Goal: Task Accomplishment & Management: Use online tool/utility

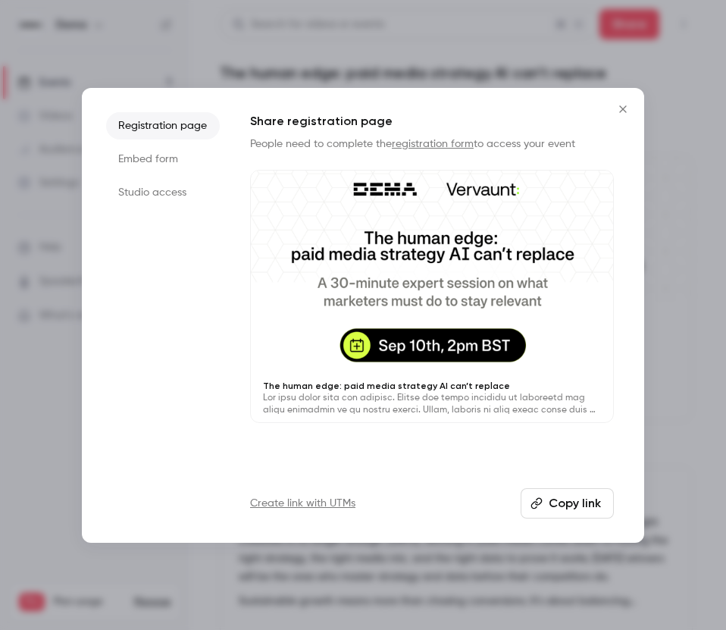
click at [378, 512] on button "Copy link" at bounding box center [567, 503] width 93 height 30
click at [378, 105] on icon "Close" at bounding box center [623, 109] width 18 height 12
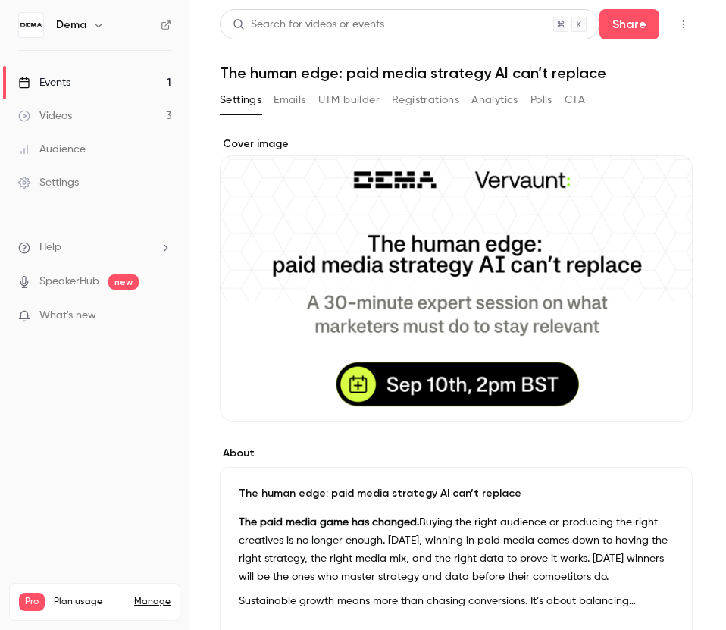
click at [378, 99] on button "Registrations" at bounding box center [425, 100] width 67 height 24
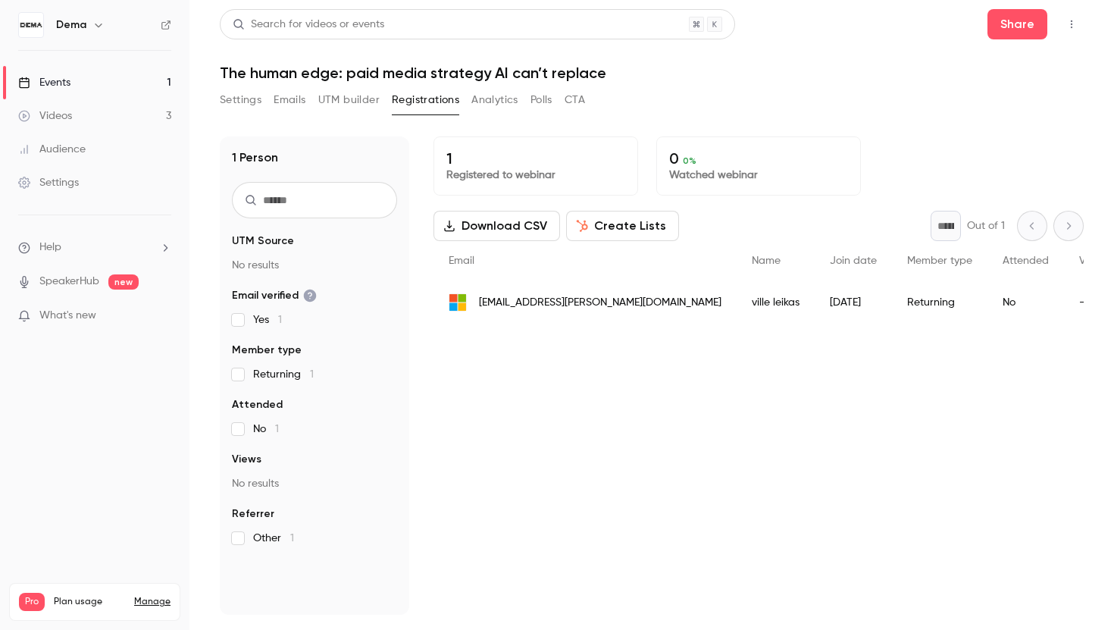
click at [378, 224] on button "Create Lists" at bounding box center [622, 226] width 113 height 30
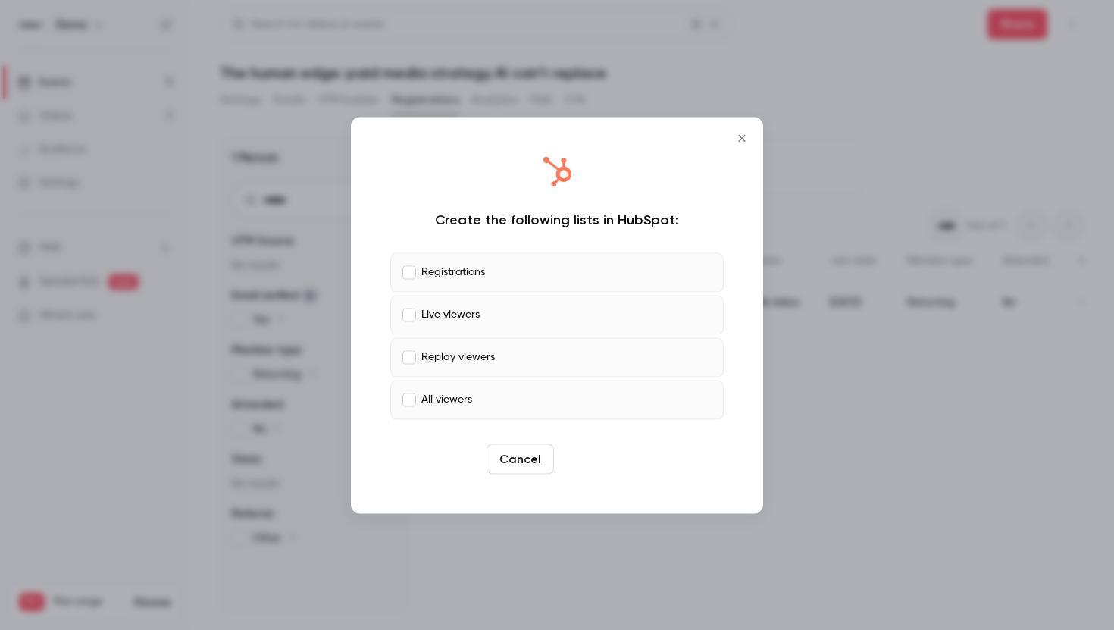
click at [378, 463] on button "Create" at bounding box center [594, 458] width 68 height 30
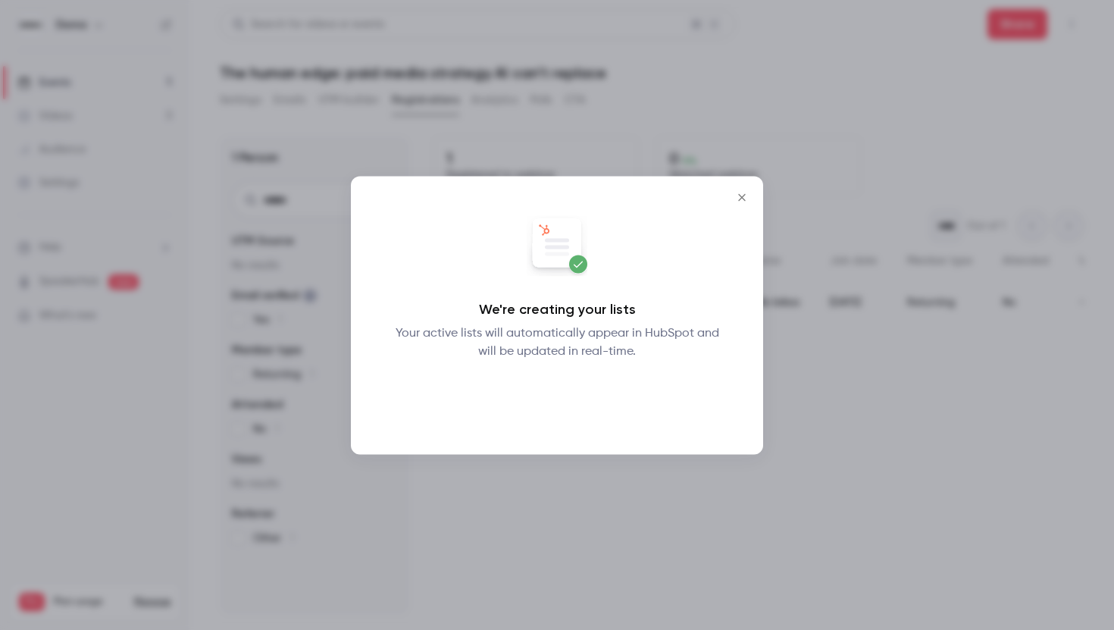
click at [378, 408] on button "Okay" at bounding box center [557, 399] width 55 height 30
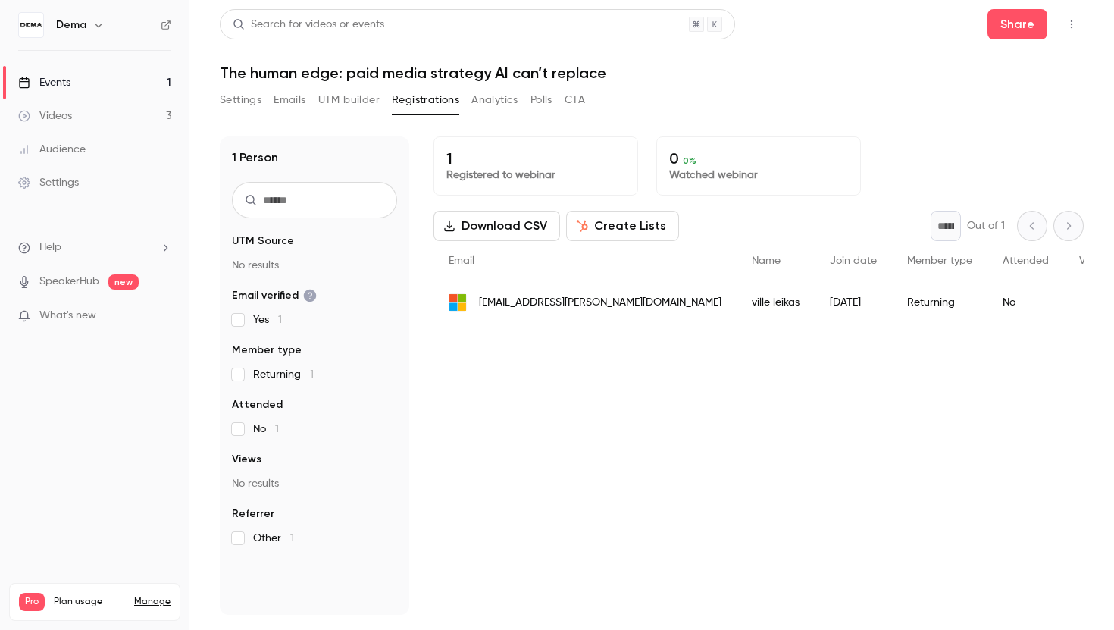
click at [237, 105] on button "Settings" at bounding box center [241, 100] width 42 height 24
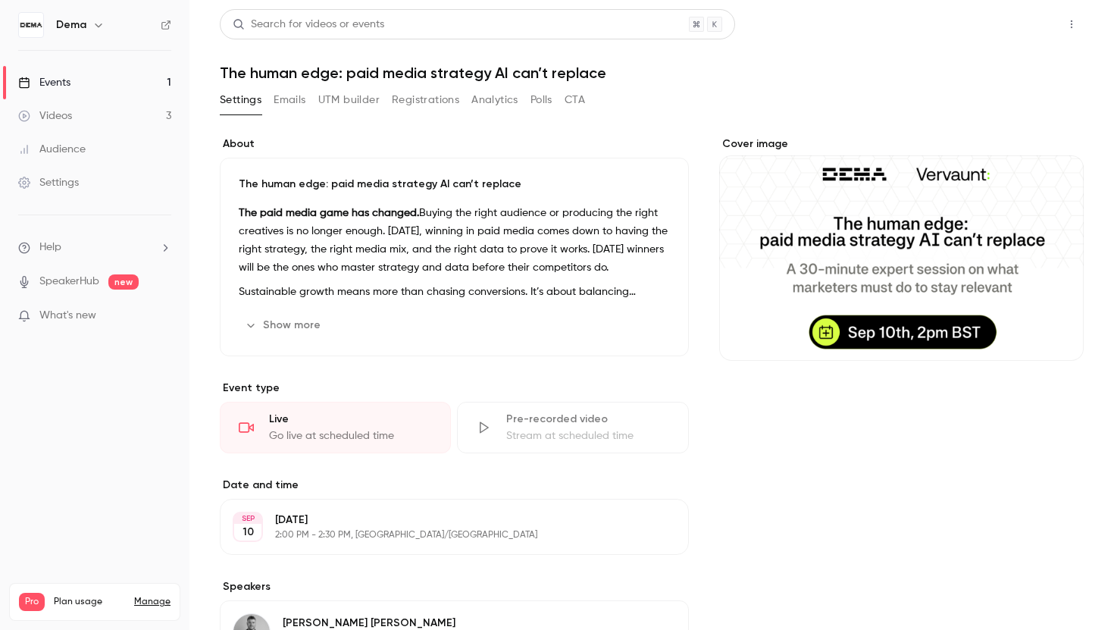
click at [378, 37] on button "Share" at bounding box center [1018, 24] width 60 height 30
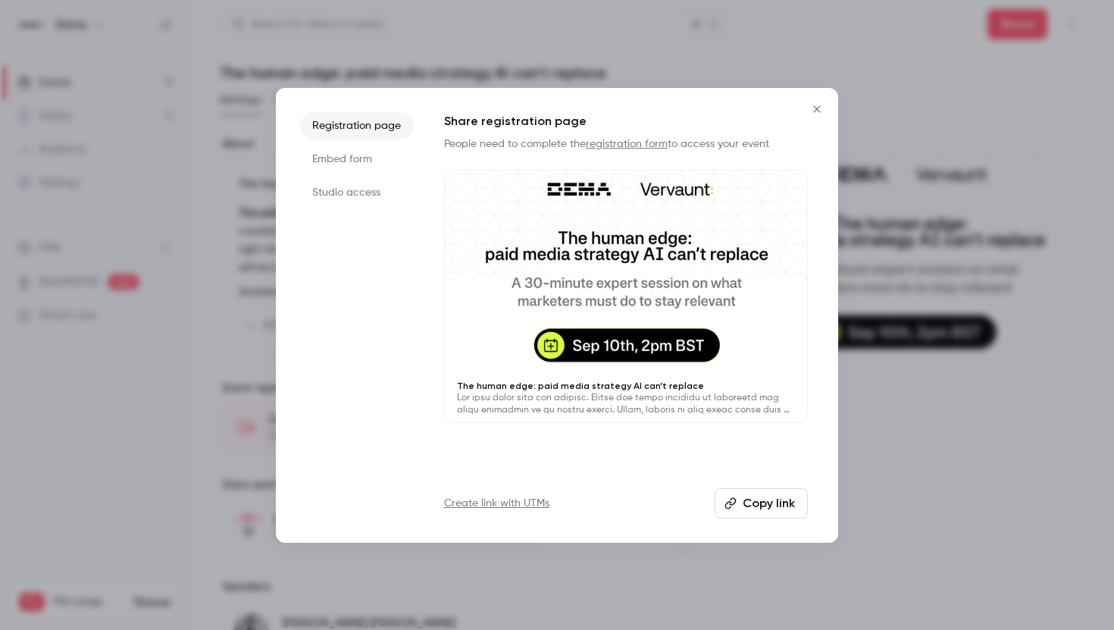
click at [378, 503] on button "Copy link" at bounding box center [761, 503] width 93 height 30
